Goal: Transaction & Acquisition: Purchase product/service

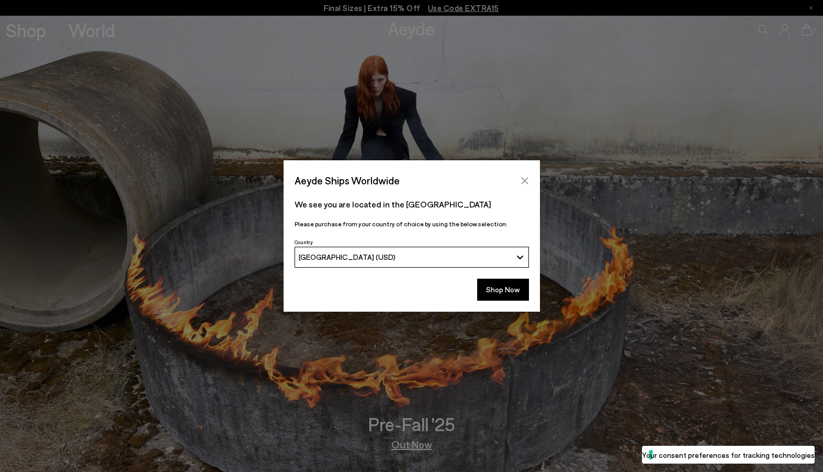
click at [523, 182] on icon "Close" at bounding box center [525, 180] width 8 height 8
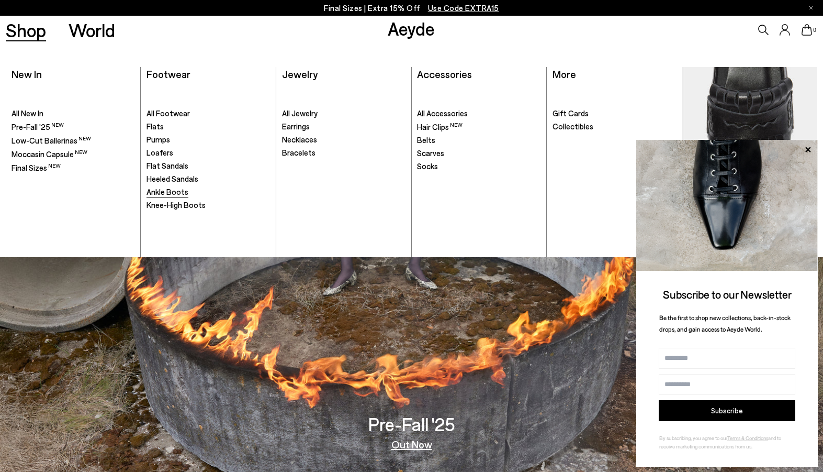
click at [173, 194] on span "Ankle Boots" at bounding box center [168, 191] width 42 height 9
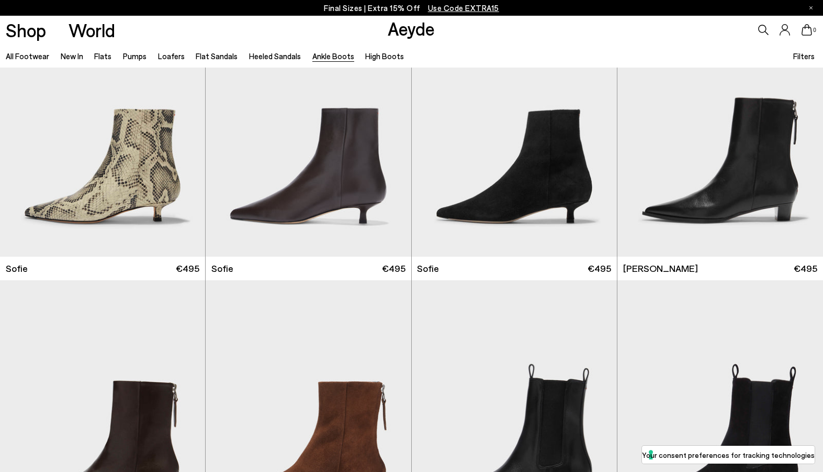
scroll to position [1194, 0]
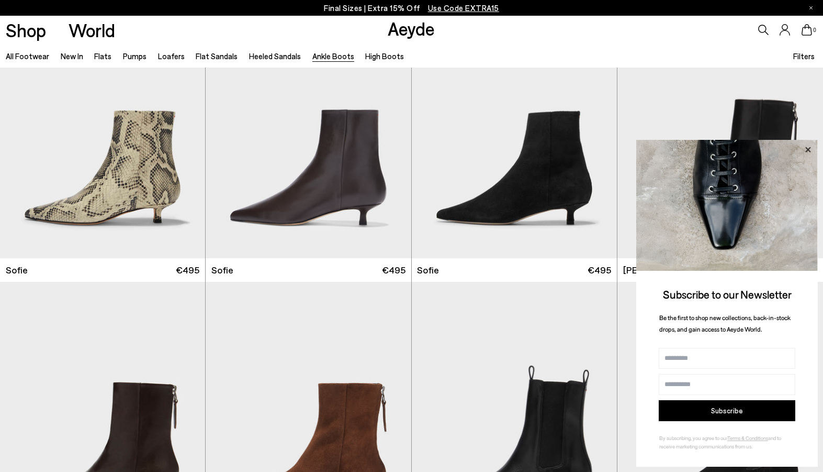
click at [806, 148] on icon at bounding box center [808, 150] width 14 height 14
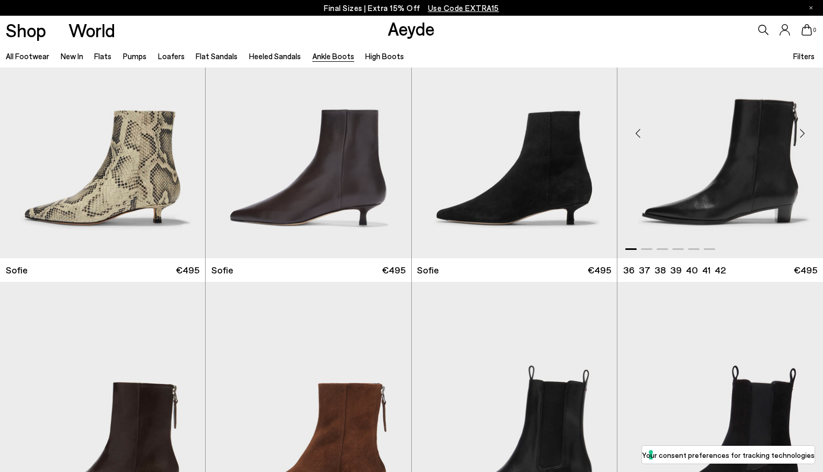
click at [806, 132] on div "Next slide" at bounding box center [802, 132] width 31 height 31
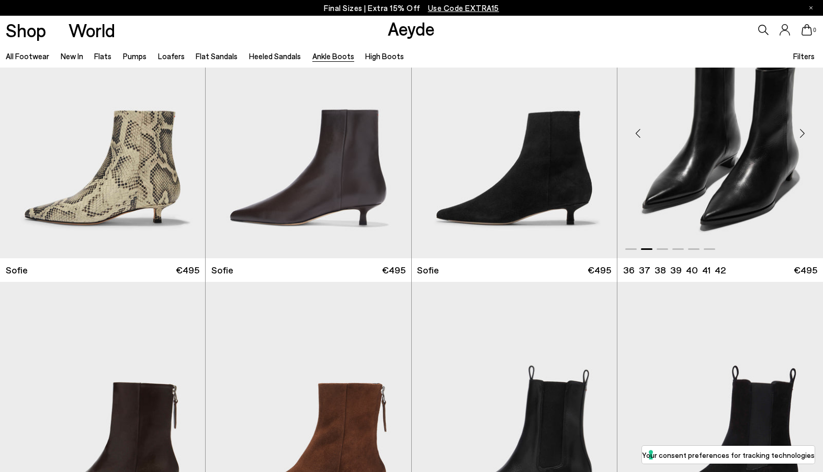
click at [806, 132] on div "Next slide" at bounding box center [802, 132] width 31 height 31
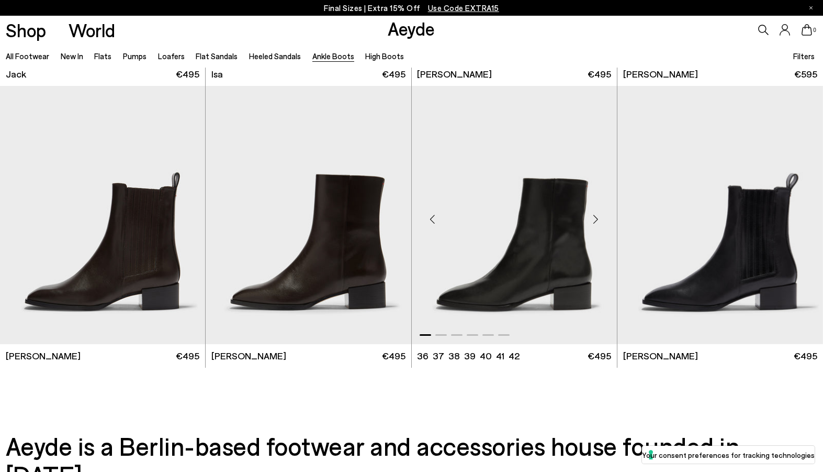
scroll to position [2237, 0]
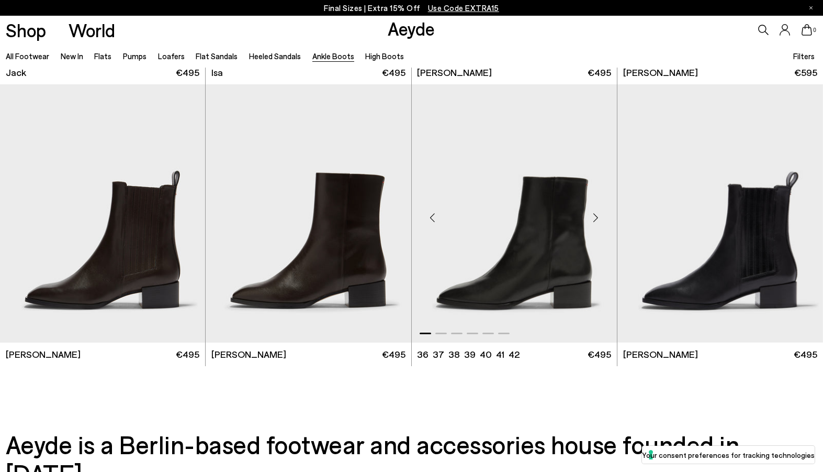
click at [598, 217] on div "Next slide" at bounding box center [595, 217] width 31 height 31
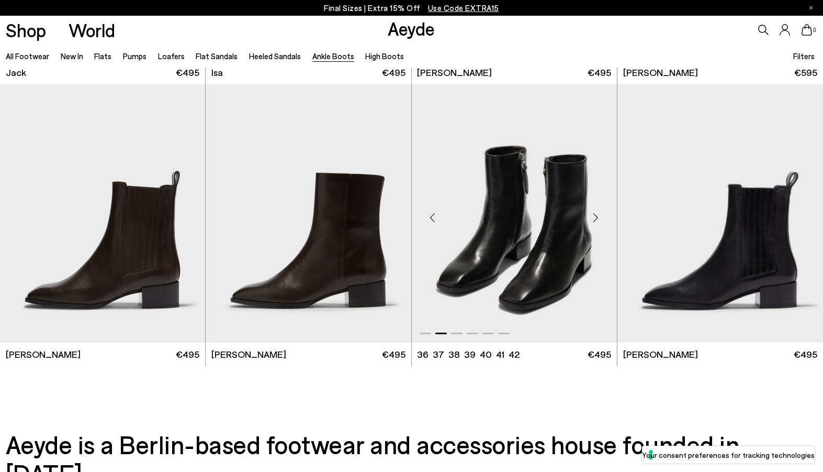
click at [598, 217] on div "Next slide" at bounding box center [595, 217] width 31 height 31
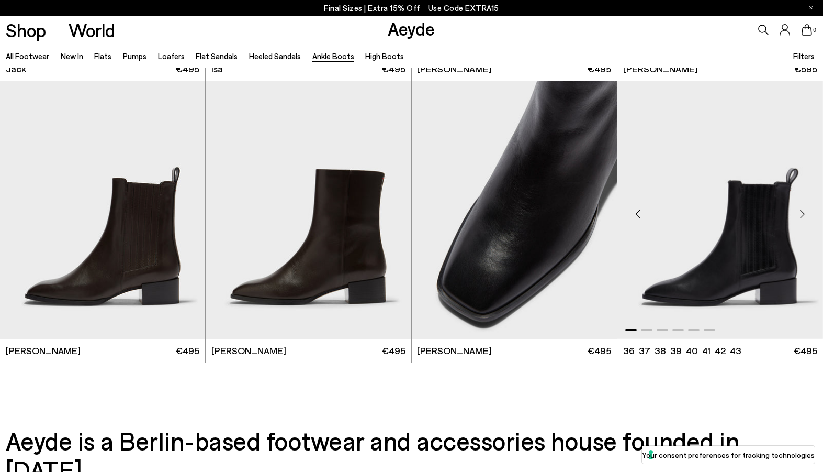
click at [805, 214] on div "Next slide" at bounding box center [802, 213] width 31 height 31
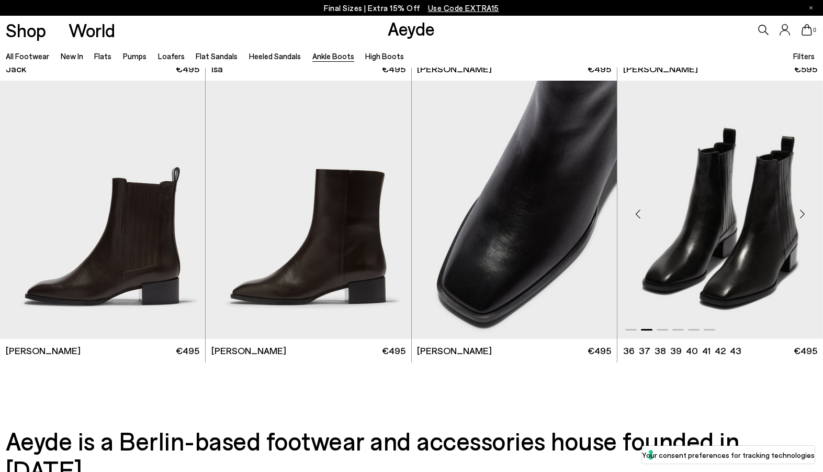
scroll to position [2241, 0]
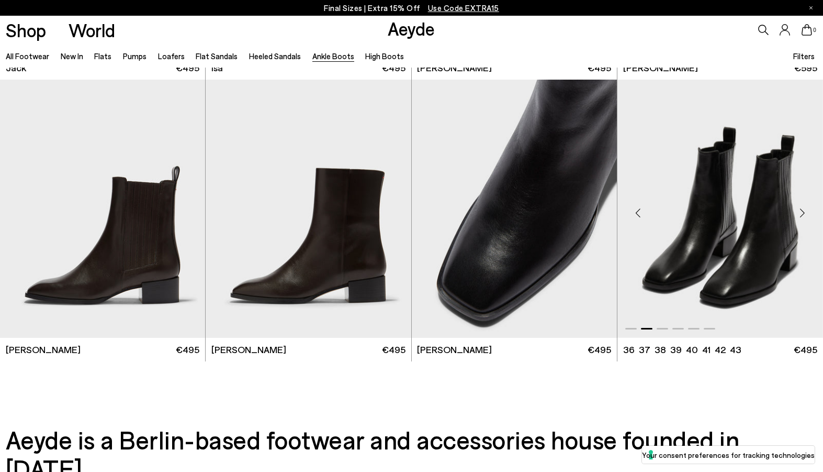
click at [805, 214] on div "Next slide" at bounding box center [802, 212] width 31 height 31
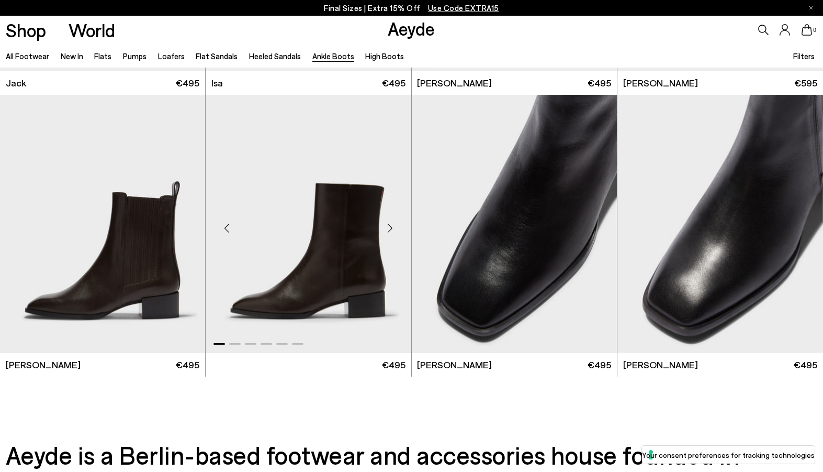
scroll to position [2228, 0]
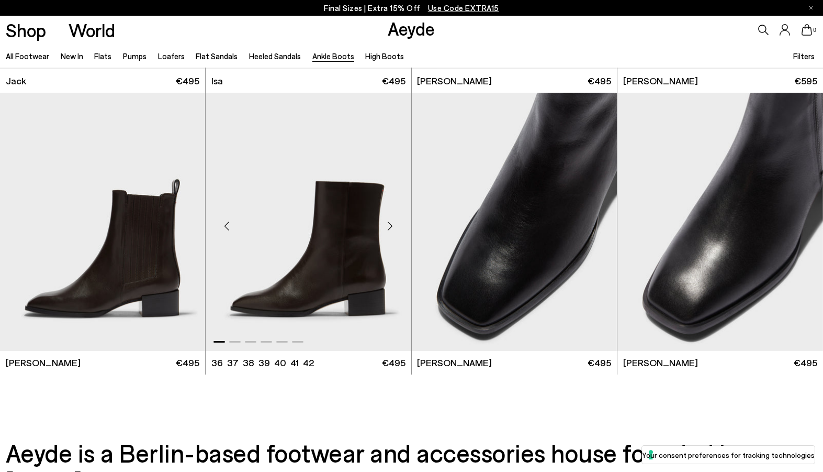
click at [389, 225] on div "Next slide" at bounding box center [390, 225] width 31 height 31
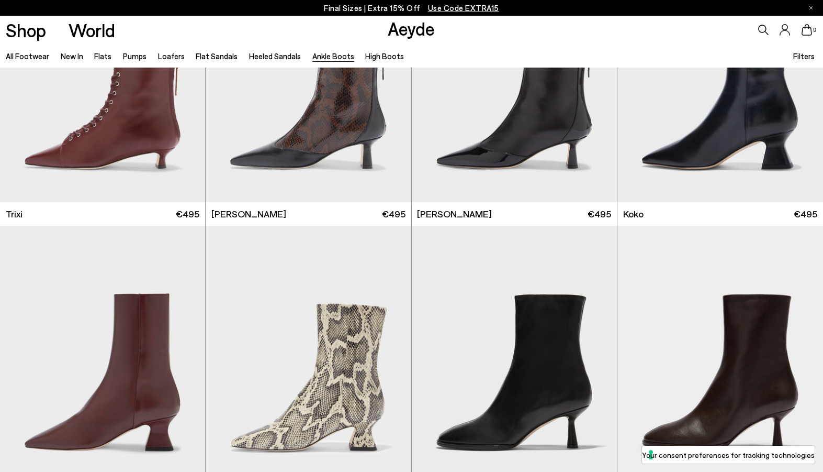
scroll to position [400, 0]
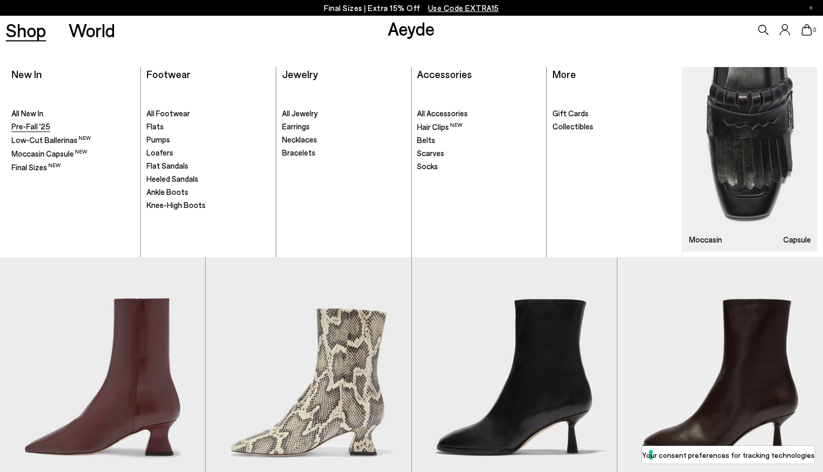
click at [35, 126] on span "Pre-Fall '25" at bounding box center [31, 125] width 39 height 9
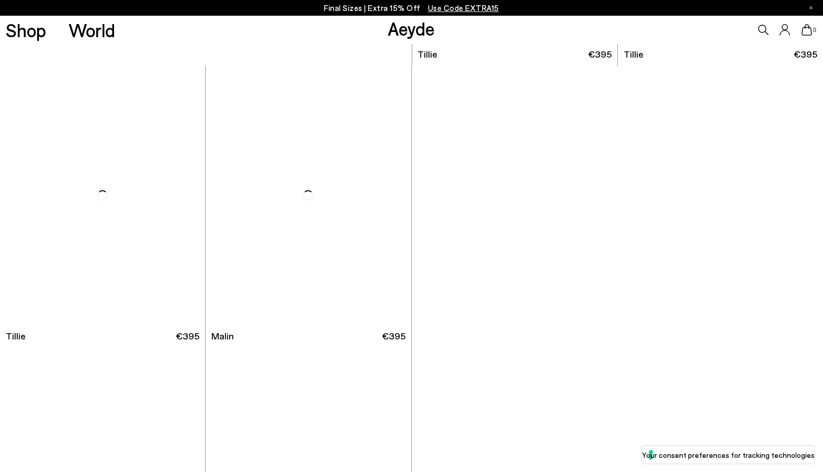
scroll to position [2998, 0]
